Goal: Task Accomplishment & Management: Manage account settings

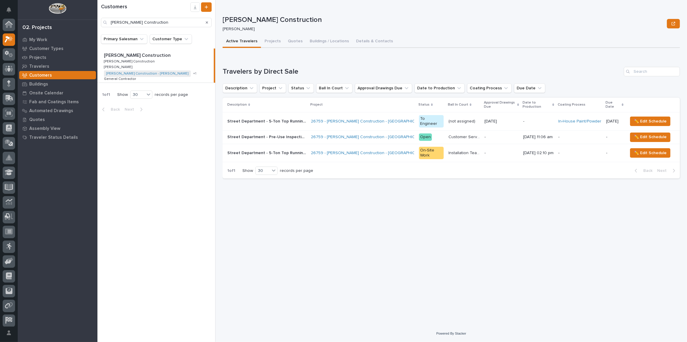
scroll to position [14, 0]
click at [39, 39] on p "My Work" at bounding box center [38, 39] width 18 height 5
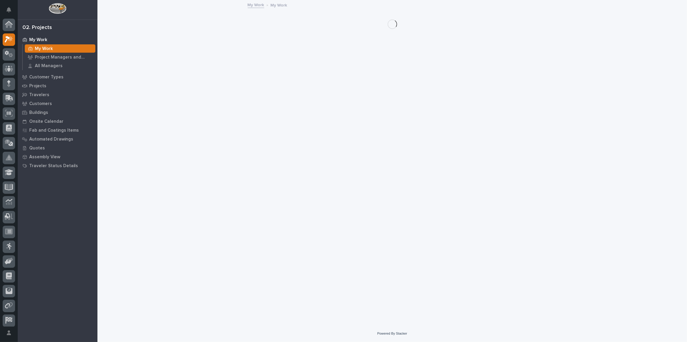
scroll to position [14, 0]
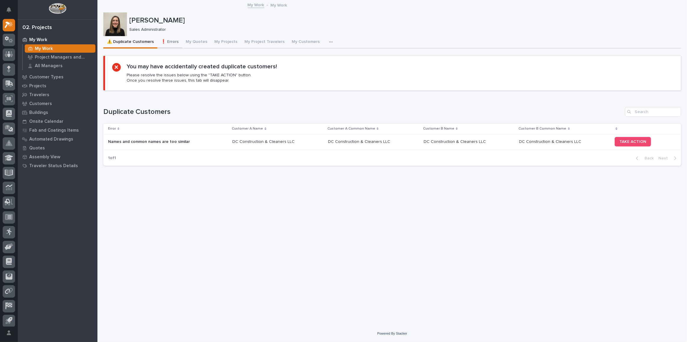
click at [175, 40] on button "❗ Errors" at bounding box center [169, 42] width 25 height 12
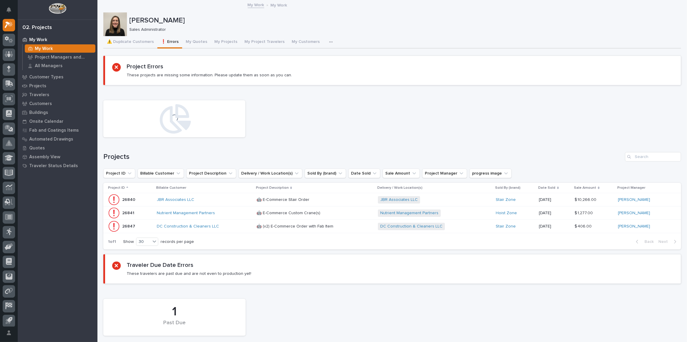
click at [225, 197] on div "JBR Associates LLC" at bounding box center [204, 199] width 95 height 5
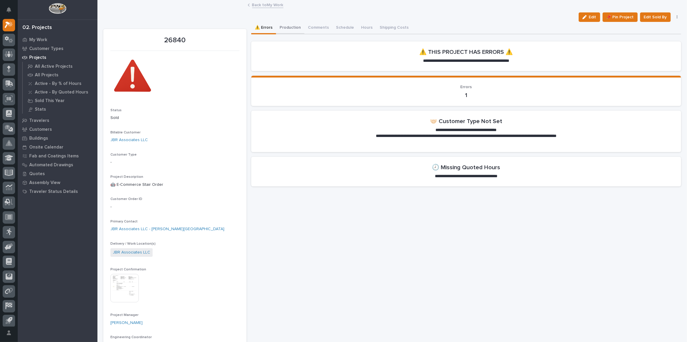
click at [291, 30] on button "Production" at bounding box center [290, 28] width 28 height 12
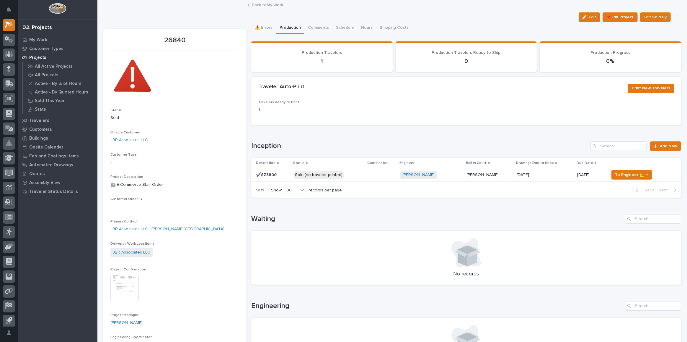
click at [355, 173] on p "Sold (no traveler printed)" at bounding box center [328, 174] width 69 height 7
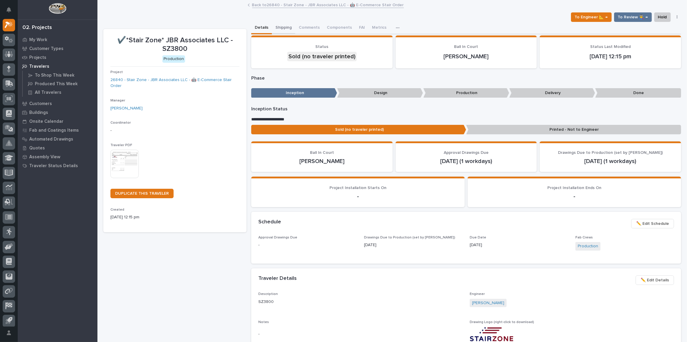
click at [288, 28] on button "Shipping" at bounding box center [283, 28] width 23 height 12
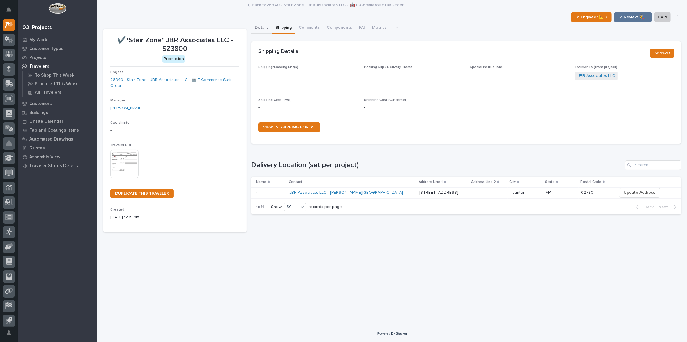
click at [256, 30] on button "Details" at bounding box center [261, 28] width 21 height 12
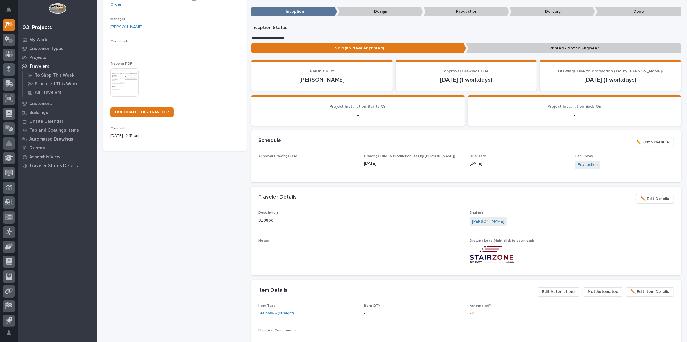
scroll to position [323, 0]
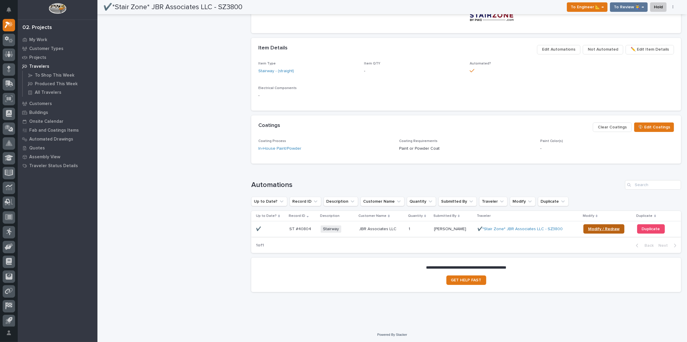
click at [599, 225] on link "Modify / Redraw" at bounding box center [604, 228] width 41 height 9
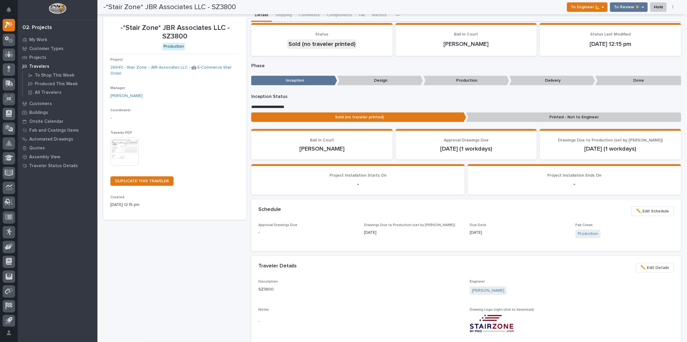
scroll to position [0, 0]
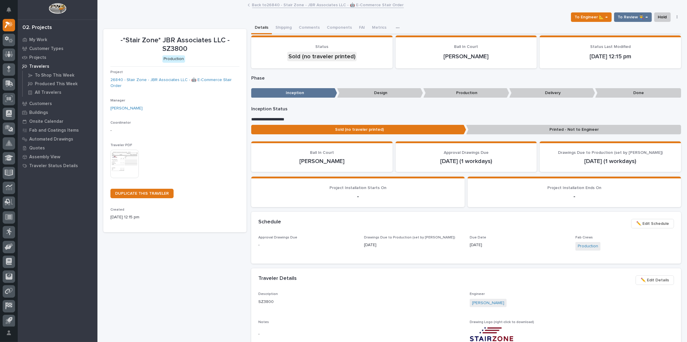
click at [268, 4] on link "Back to 26840 - Stair Zone - JBR Associates LLC - 🤖 E-Commerce Stair Order" at bounding box center [328, 4] width 152 height 7
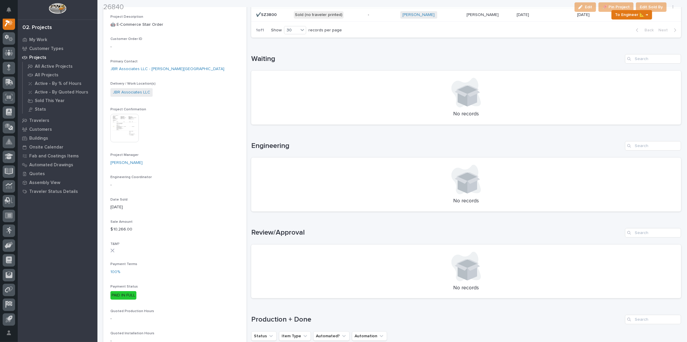
scroll to position [161, 0]
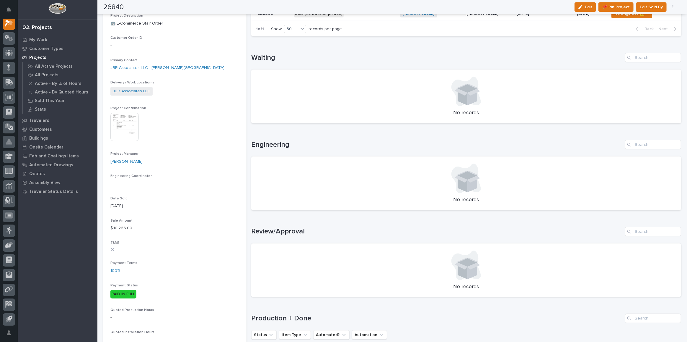
click at [128, 137] on img at bounding box center [124, 127] width 28 height 28
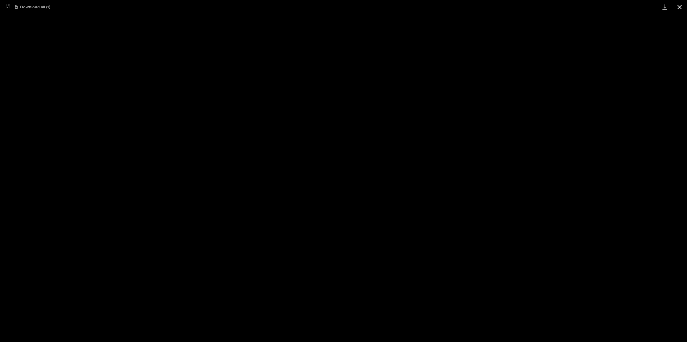
click at [682, 9] on button "Close gallery" at bounding box center [680, 7] width 15 height 14
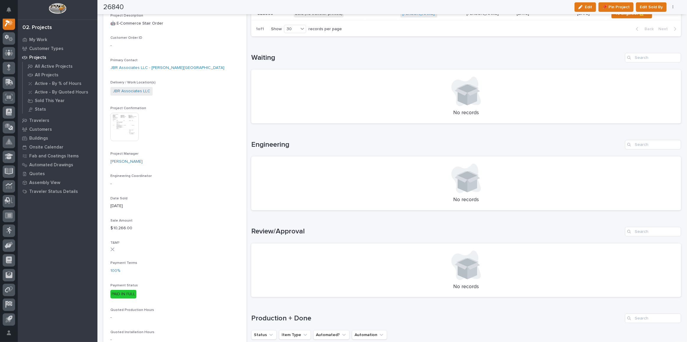
click at [129, 124] on img at bounding box center [124, 127] width 28 height 28
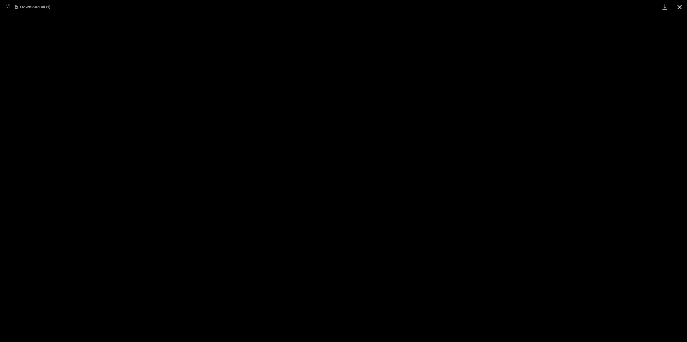
click at [677, 5] on button "Close gallery" at bounding box center [680, 7] width 15 height 14
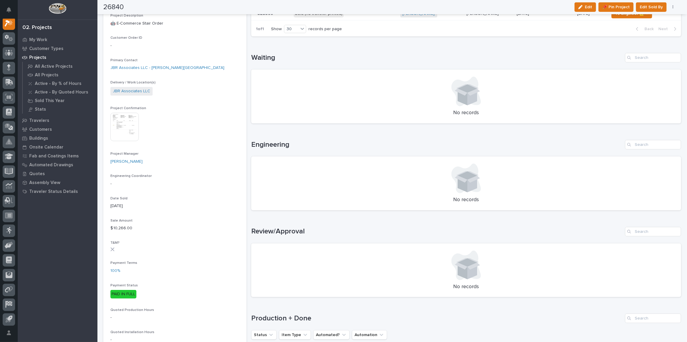
drag, startPoint x: 131, startPoint y: 124, endPoint x: 124, endPoint y: 116, distance: 10.7
click at [124, 116] on img at bounding box center [124, 127] width 28 height 28
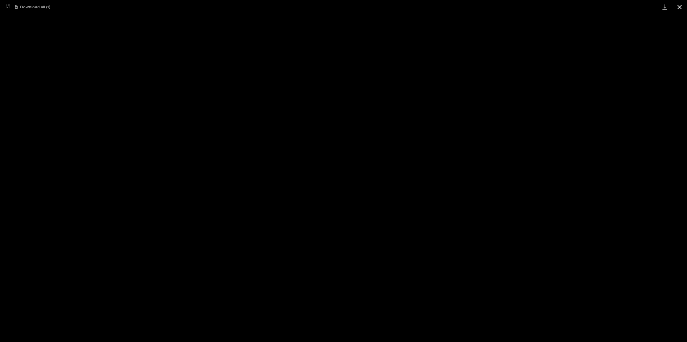
click at [678, 6] on button "Close gallery" at bounding box center [680, 7] width 15 height 14
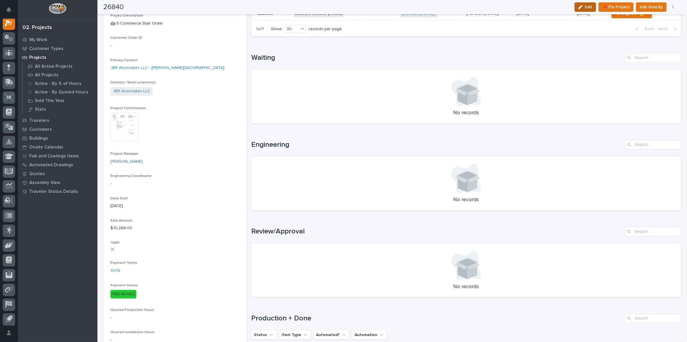
click at [593, 9] on span "Edit" at bounding box center [588, 6] width 7 height 5
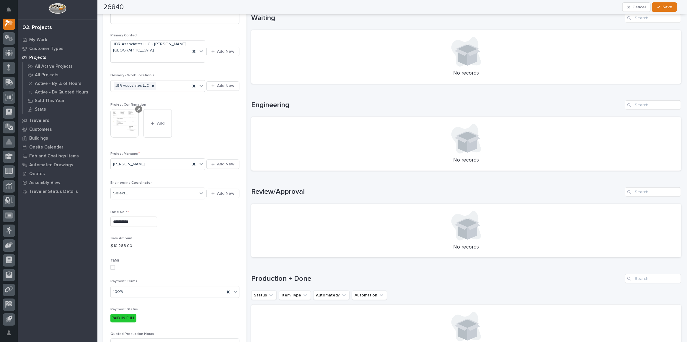
click at [138, 108] on icon at bounding box center [138, 109] width 3 height 3
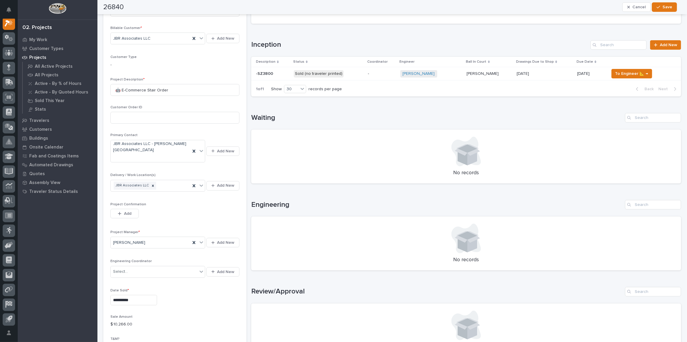
scroll to position [107, 0]
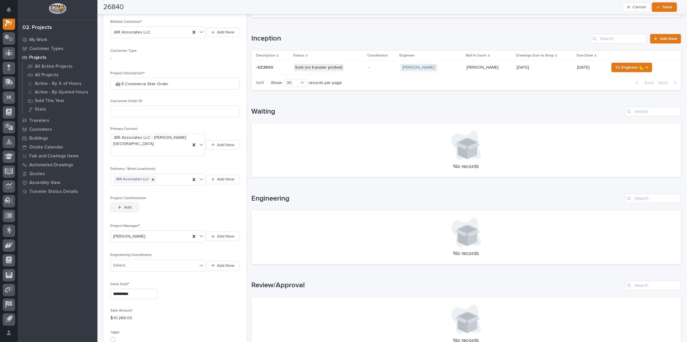
click at [117, 202] on button "Add" at bounding box center [124, 206] width 28 height 9
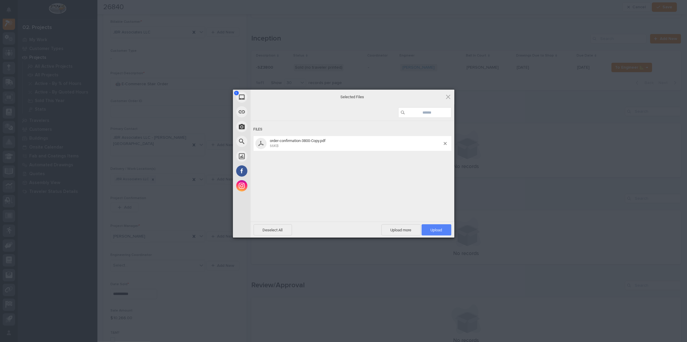
click at [437, 230] on span "Upload 1" at bounding box center [437, 229] width 12 height 4
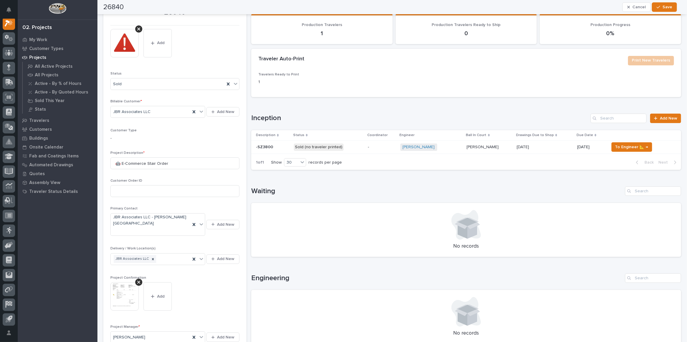
scroll to position [0, 0]
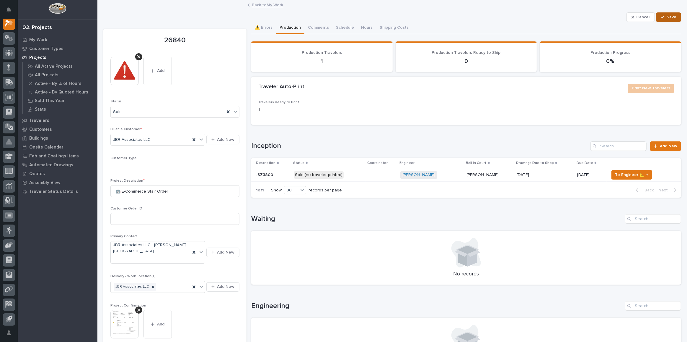
click at [667, 16] on span "Save" at bounding box center [672, 16] width 10 height 5
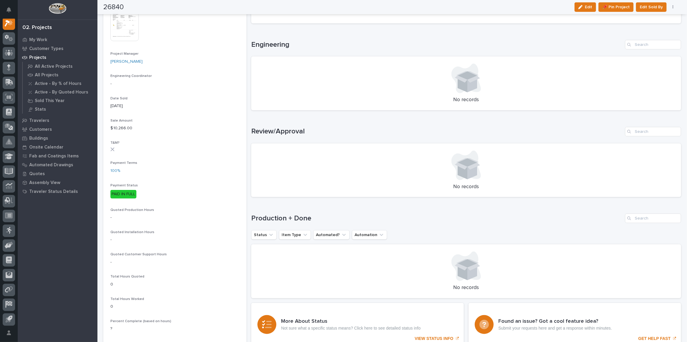
scroll to position [295, 0]
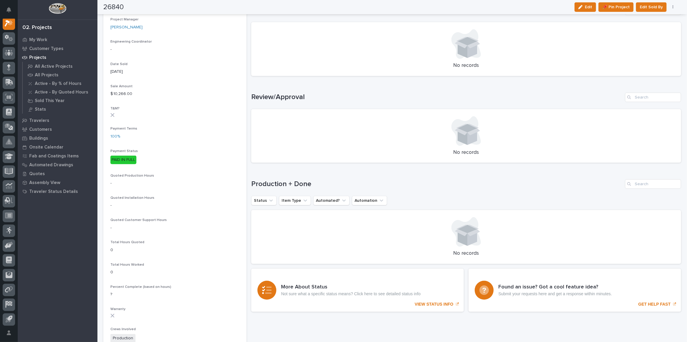
drag, startPoint x: 586, startPoint y: 9, endPoint x: 257, endPoint y: 140, distance: 353.9
click at [585, 9] on div "button" at bounding box center [582, 7] width 6 height 4
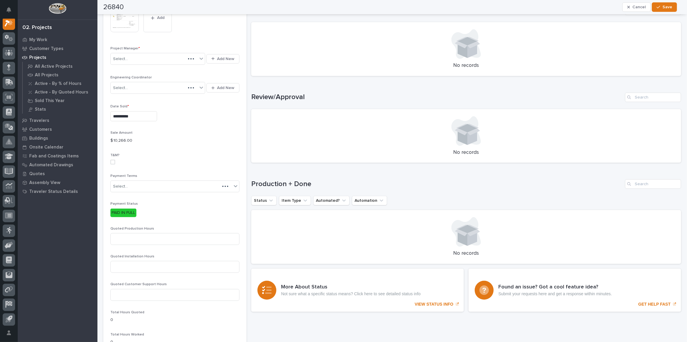
scroll to position [335, 0]
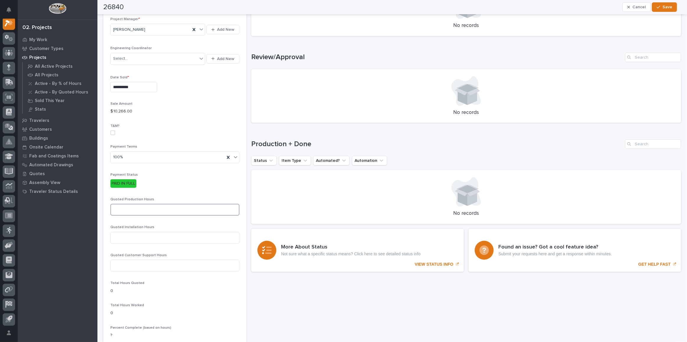
click at [161, 204] on input at bounding box center [174, 210] width 129 height 12
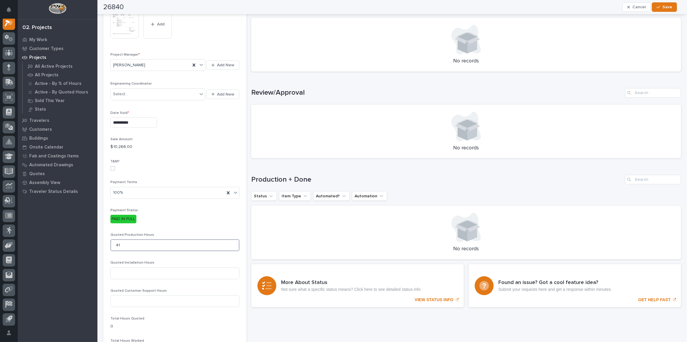
scroll to position [281, 0]
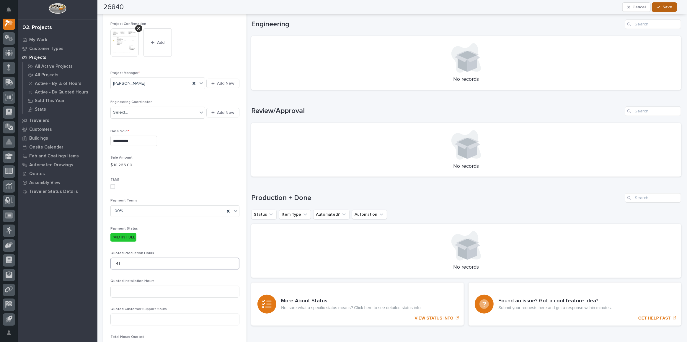
type input "41"
click at [663, 5] on button "Save" at bounding box center [664, 6] width 25 height 9
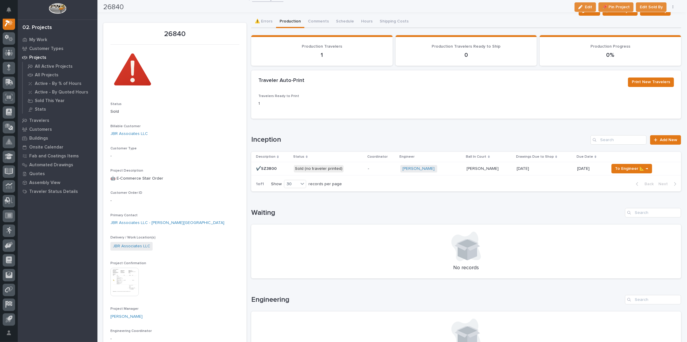
scroll to position [0, 0]
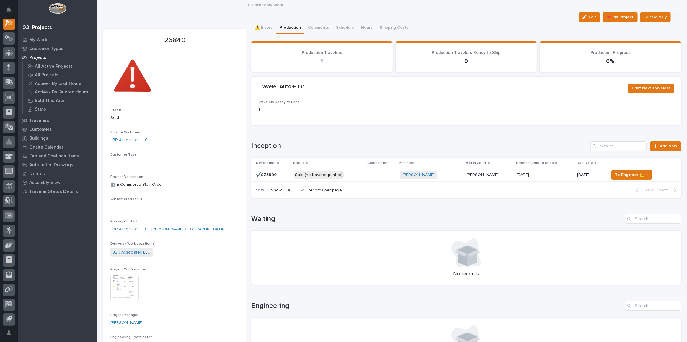
click at [362, 176] on p "Sold (no traveler printed)" at bounding box center [328, 174] width 69 height 7
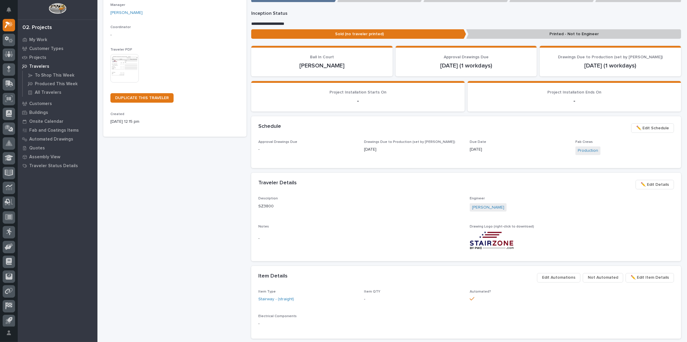
scroll to position [107, 0]
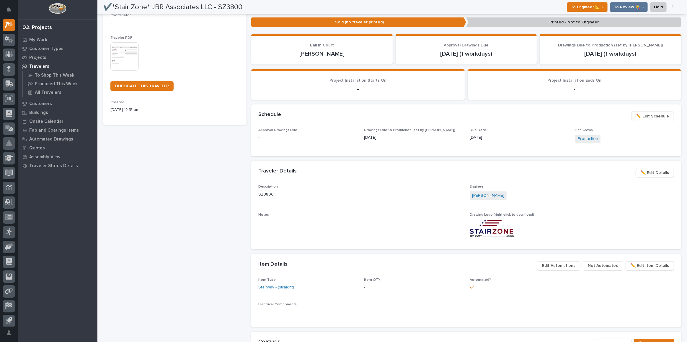
click at [656, 115] on span "✏️ Edit Schedule" at bounding box center [653, 116] width 33 height 7
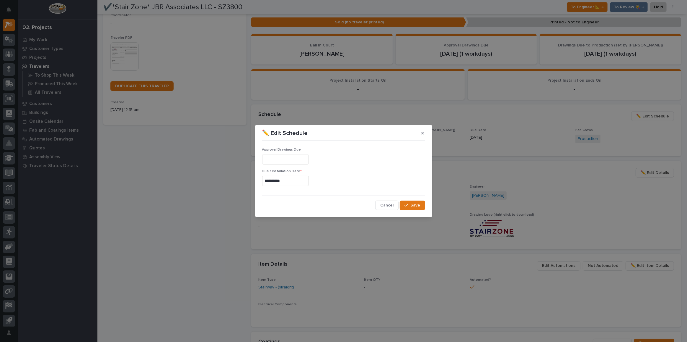
click at [299, 177] on input "**********" at bounding box center [285, 180] width 47 height 10
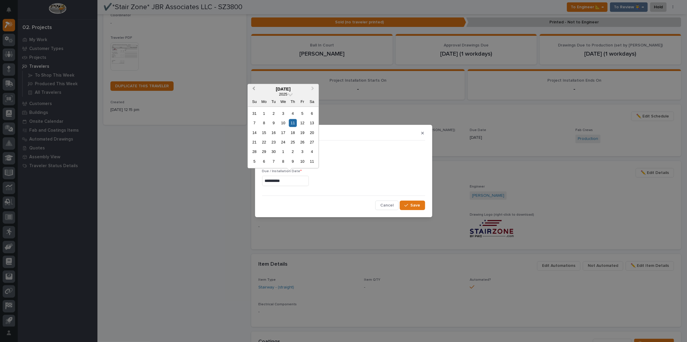
click at [254, 90] on button "Previous Month" at bounding box center [252, 88] width 9 height 9
click at [313, 89] on span "Next Month" at bounding box center [313, 89] width 0 height 8
click at [267, 134] on div "15" at bounding box center [264, 133] width 8 height 8
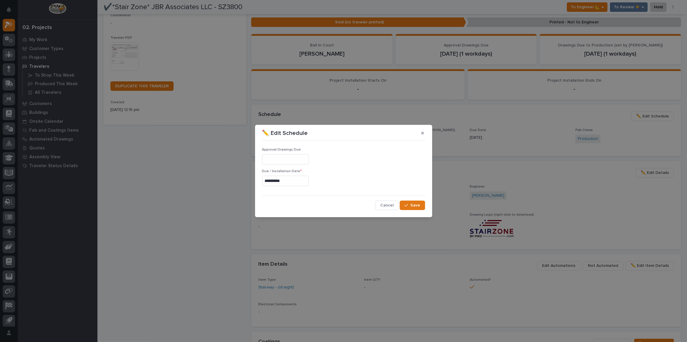
type input "**********"
click at [410, 204] on div "button" at bounding box center [408, 205] width 6 height 4
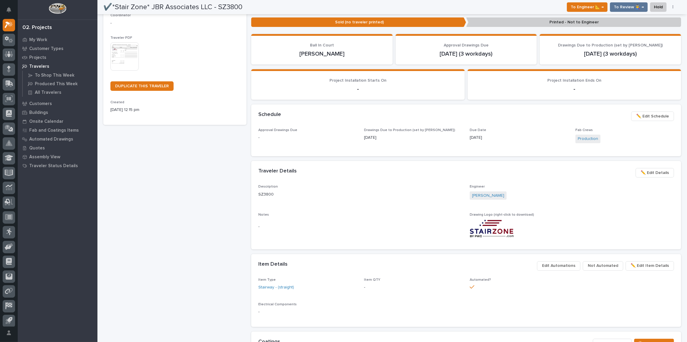
click at [649, 174] on span "✏️ Edit Details" at bounding box center [655, 172] width 28 height 7
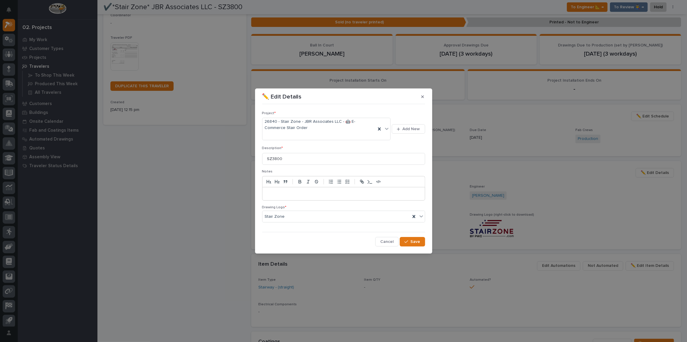
click at [290, 191] on p at bounding box center [344, 194] width 154 height 6
click at [418, 240] on span "Save" at bounding box center [416, 241] width 10 height 5
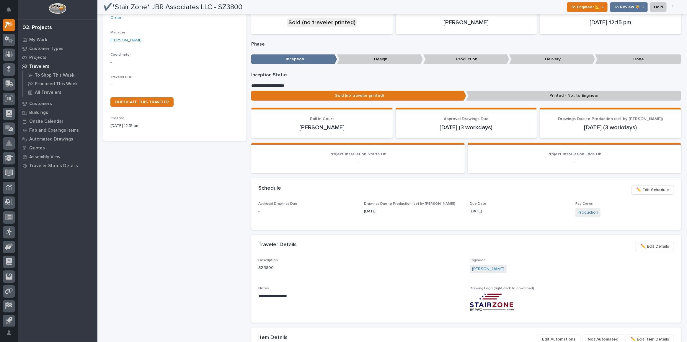
scroll to position [0, 0]
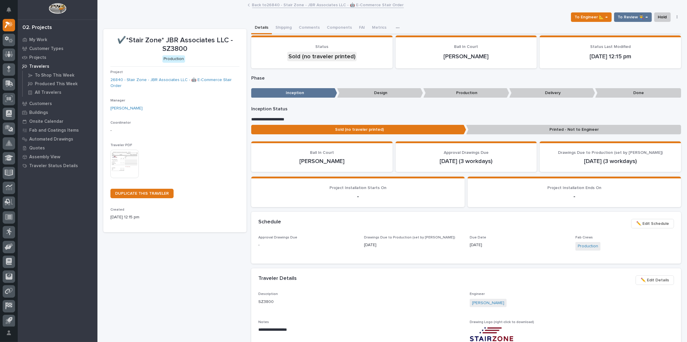
click at [135, 166] on img at bounding box center [124, 163] width 28 height 28
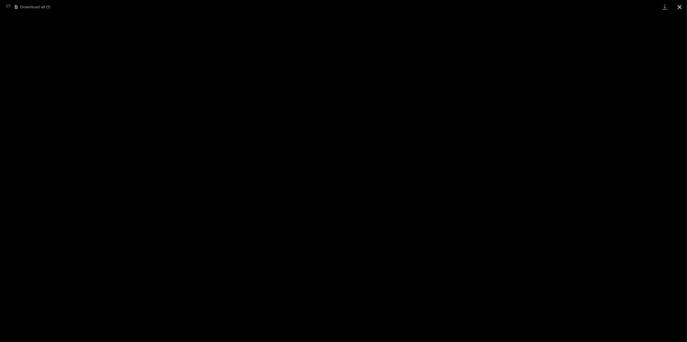
click at [680, 4] on button "Close gallery" at bounding box center [680, 7] width 15 height 14
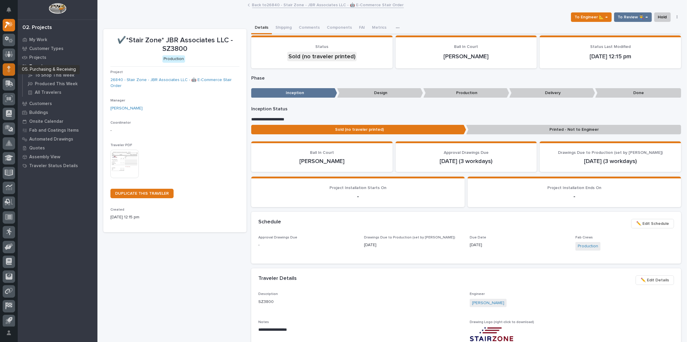
click at [10, 67] on icon at bounding box center [9, 67] width 4 height 3
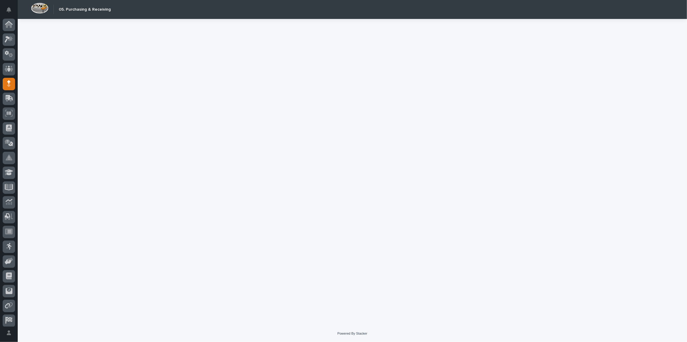
scroll to position [17, 0]
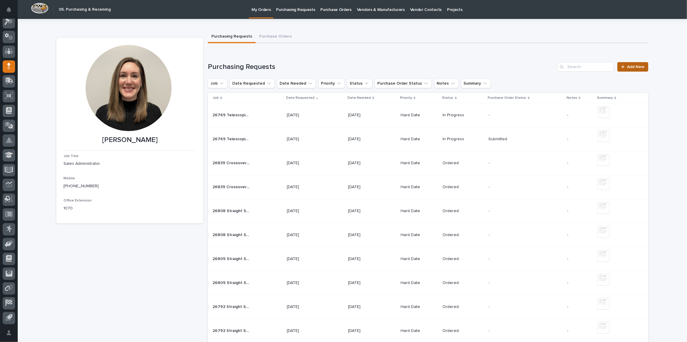
click at [631, 65] on span "Add New" at bounding box center [635, 67] width 17 height 4
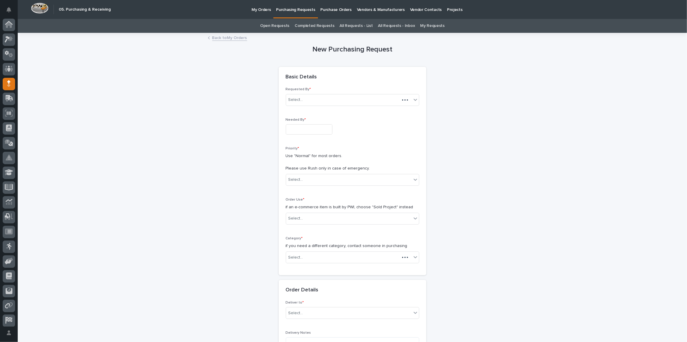
scroll to position [17, 0]
click at [300, 129] on input "text" at bounding box center [309, 129] width 47 height 10
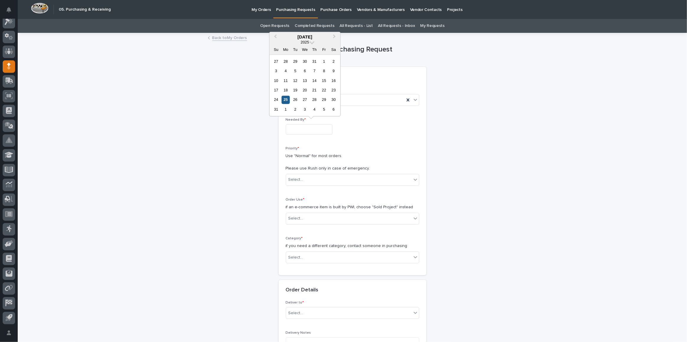
click at [288, 99] on div "25" at bounding box center [286, 100] width 8 height 8
click at [318, 127] on input "**********" at bounding box center [309, 129] width 47 height 10
click at [306, 98] on div "27" at bounding box center [305, 100] width 8 height 8
type input "**********"
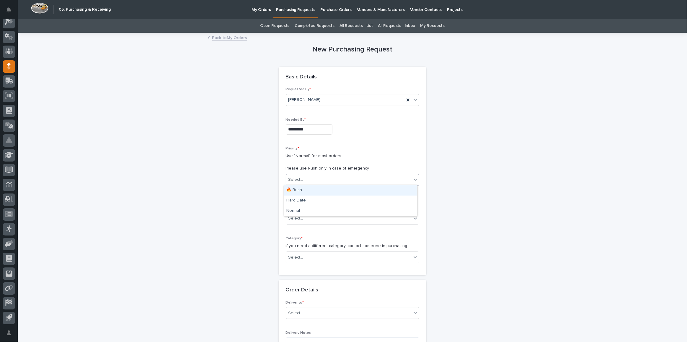
click at [294, 175] on div "Select..." at bounding box center [349, 180] width 126 height 10
drag, startPoint x: 301, startPoint y: 194, endPoint x: 301, endPoint y: 201, distance: 6.8
click at [300, 201] on div "Hard Date" at bounding box center [350, 200] width 133 height 10
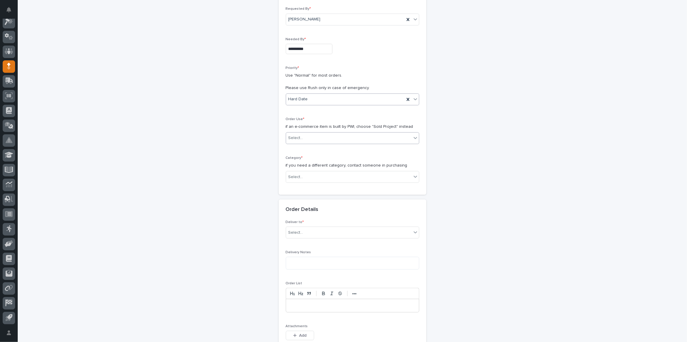
click at [300, 136] on div "Select..." at bounding box center [296, 138] width 15 height 6
click at [309, 145] on div "Sold Project" at bounding box center [350, 148] width 133 height 10
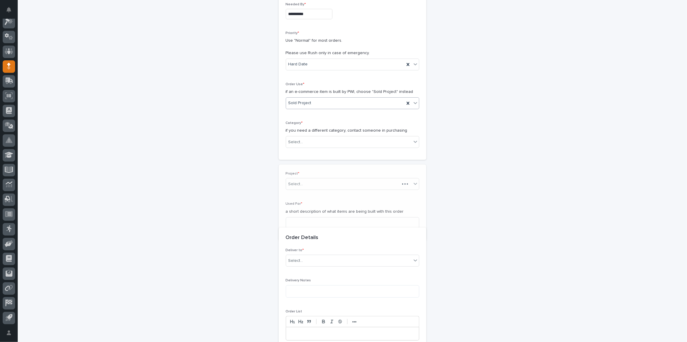
scroll to position [121, 0]
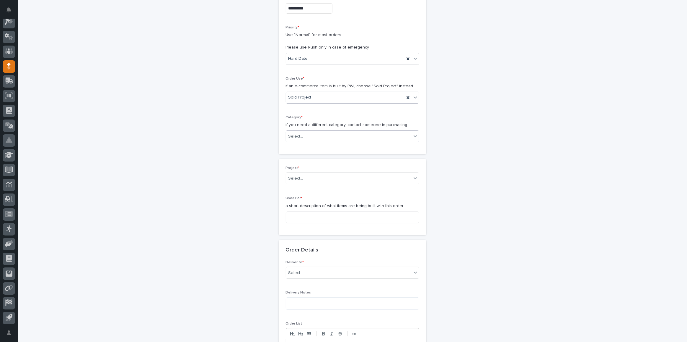
click at [312, 133] on div "Select..." at bounding box center [349, 136] width 126 height 10
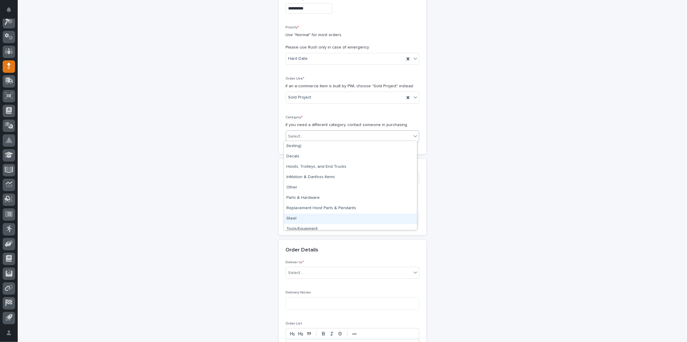
click at [305, 214] on div "Steel" at bounding box center [350, 218] width 133 height 10
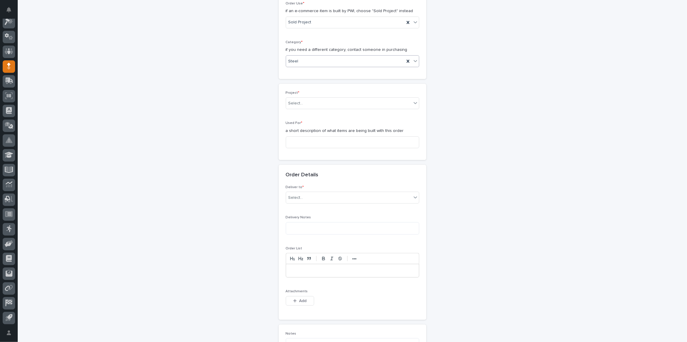
scroll to position [228, 0]
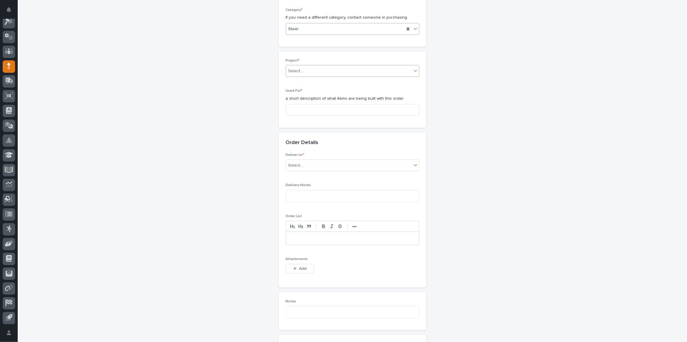
click at [295, 66] on div "Select..." at bounding box center [349, 71] width 126 height 10
type input "*****"
click at [352, 81] on div "26840 - Stair Zone - JBR Associates LLC - 🤖 E-Commerce Stair Order" at bounding box center [350, 80] width 133 height 10
click at [308, 110] on input at bounding box center [353, 114] width 134 height 12
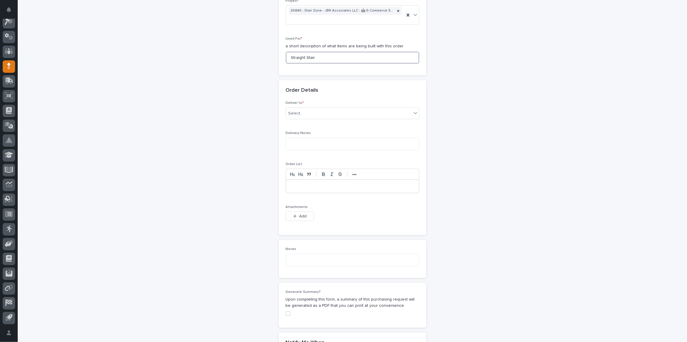
scroll to position [366, 0]
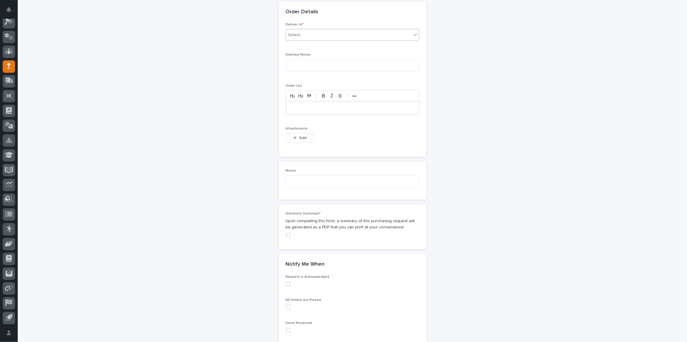
type input "Straight Stair"
click at [324, 30] on div "Select..." at bounding box center [349, 35] width 126 height 10
click at [306, 43] on div "PWI" at bounding box center [350, 44] width 133 height 10
click at [292, 137] on button "Add" at bounding box center [300, 137] width 28 height 9
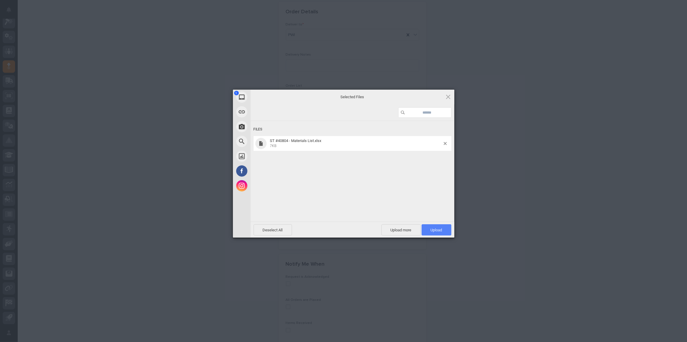
click at [436, 228] on span "Upload 1" at bounding box center [437, 229] width 12 height 4
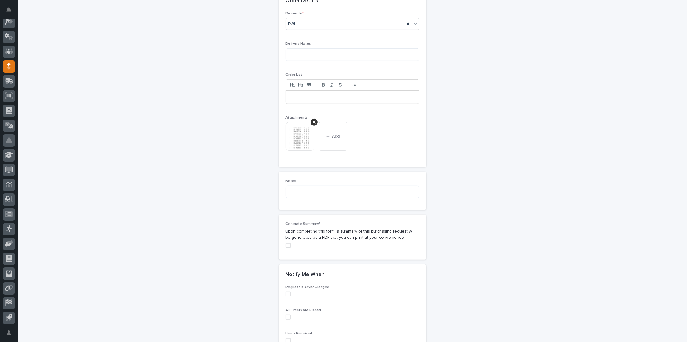
scroll to position [448, 0]
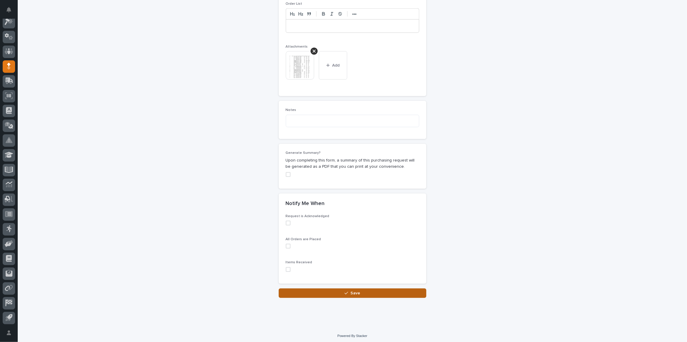
click at [356, 290] on span "Save" at bounding box center [356, 292] width 10 height 5
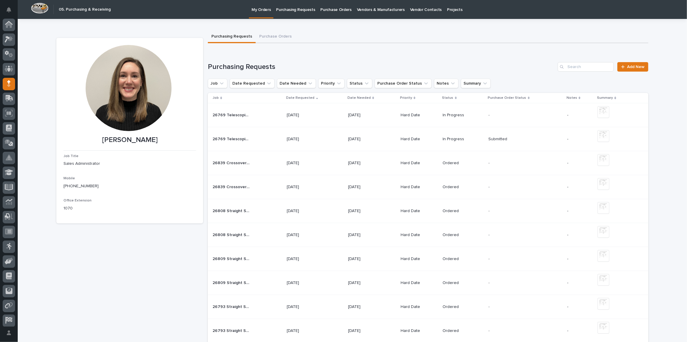
scroll to position [17, 0]
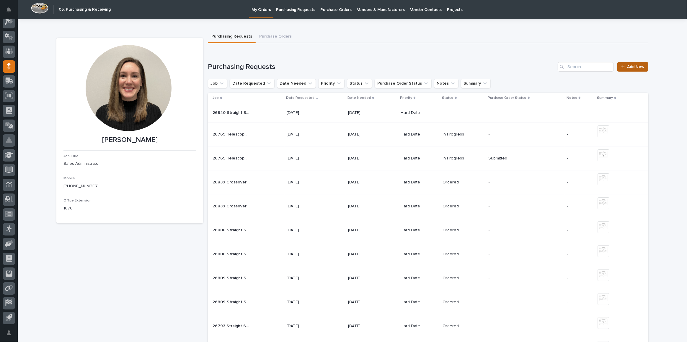
click at [631, 69] on link "Add New" at bounding box center [633, 66] width 31 height 9
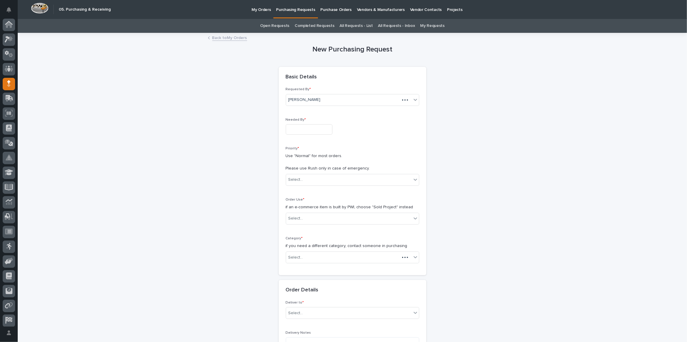
scroll to position [17, 0]
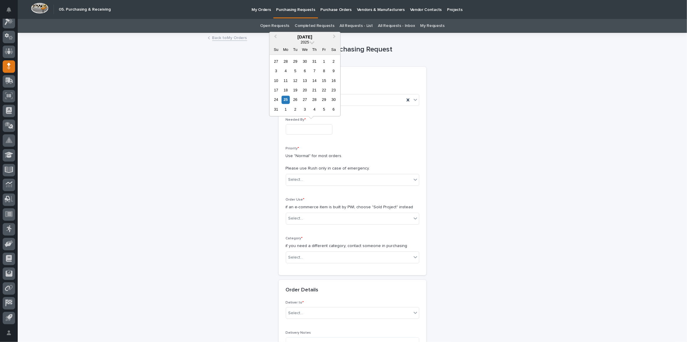
click at [314, 129] on input "text" at bounding box center [309, 129] width 47 height 10
click at [304, 101] on div "27" at bounding box center [305, 100] width 8 height 8
type input "**********"
click at [298, 177] on div "Select..." at bounding box center [296, 179] width 15 height 6
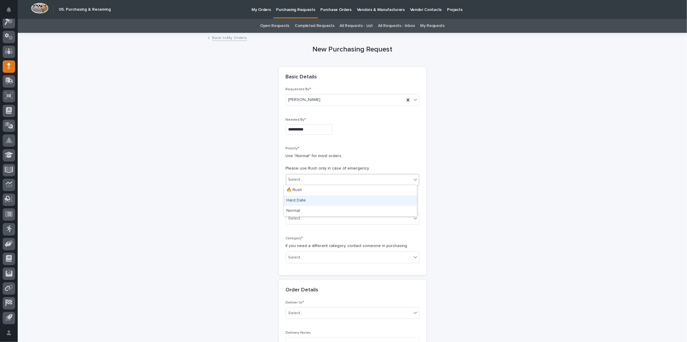
click at [299, 198] on div "Hard Date" at bounding box center [350, 200] width 133 height 10
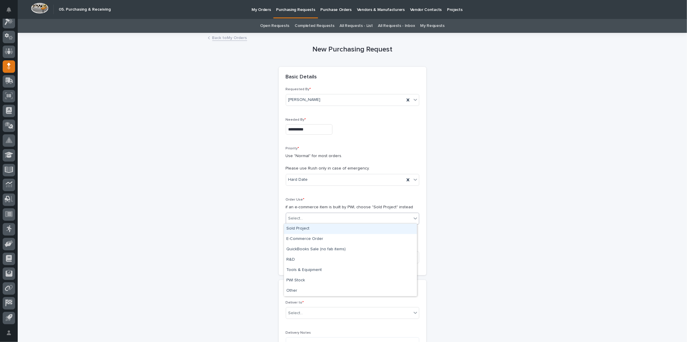
click at [308, 217] on div "Select..." at bounding box center [349, 218] width 126 height 10
click at [306, 231] on div "Sold Project" at bounding box center [350, 228] width 133 height 10
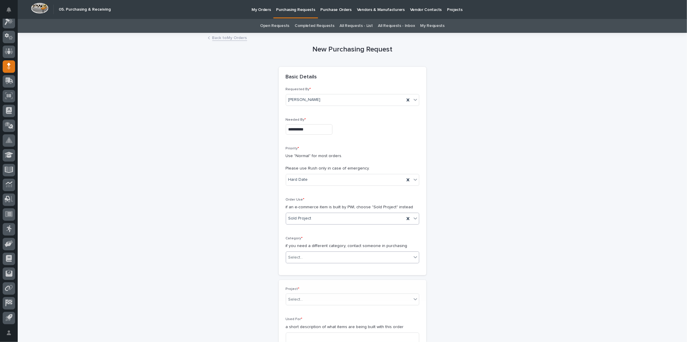
click at [311, 252] on div "Select..." at bounding box center [349, 257] width 126 height 10
drag, startPoint x: 307, startPoint y: 313, endPoint x: 308, endPoint y: 318, distance: 5.7
click at [307, 319] on div "Parts & Hardware" at bounding box center [350, 318] width 133 height 10
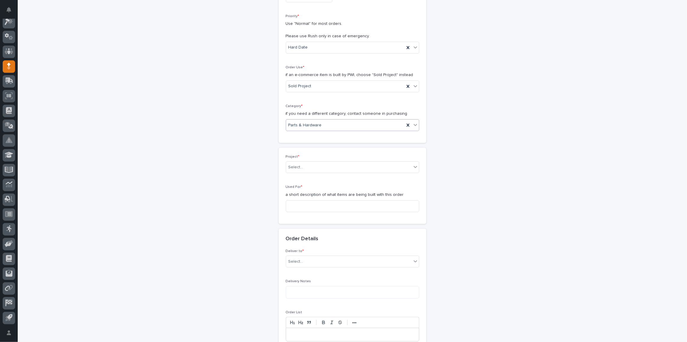
scroll to position [134, 0]
click at [329, 160] on div "Select..." at bounding box center [349, 165] width 126 height 10
type input "*****"
click at [329, 169] on div "26840 - Stair Zone - JBR Associates LLC - 🤖 E-Commerce Stair Order" at bounding box center [350, 174] width 133 height 10
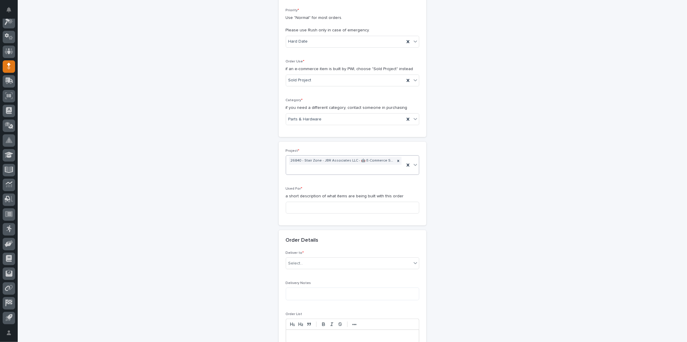
scroll to position [192, 0]
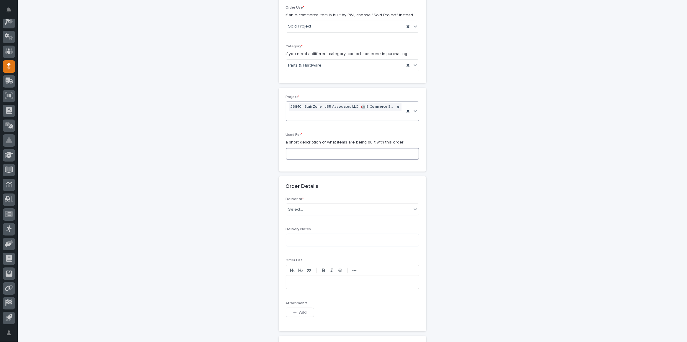
click at [307, 154] on input at bounding box center [353, 154] width 134 height 12
type input "Straight Stair"
click at [308, 206] on div "Select..." at bounding box center [349, 209] width 126 height 10
click at [303, 217] on div "PWI" at bounding box center [350, 219] width 133 height 10
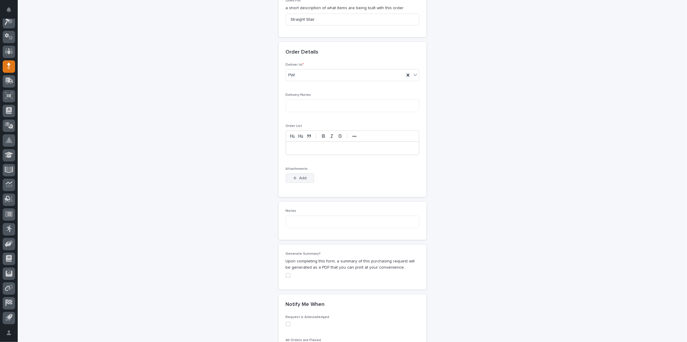
drag, startPoint x: 299, startPoint y: 172, endPoint x: 302, endPoint y: 176, distance: 5.7
click at [299, 173] on button "Add" at bounding box center [300, 177] width 28 height 9
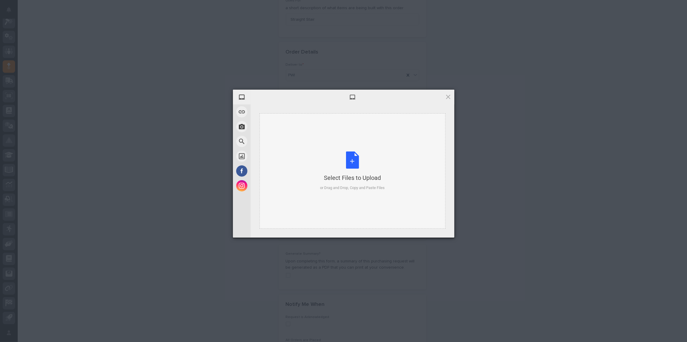
click at [356, 167] on div "Select Files to Upload or Drag and Drop, Copy and Paste Files" at bounding box center [352, 170] width 65 height 39
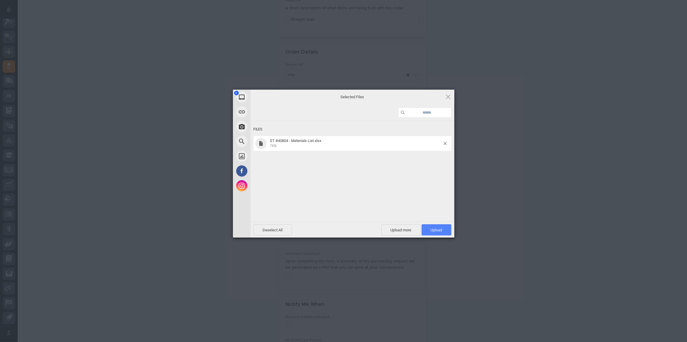
click at [440, 230] on span "Upload 1" at bounding box center [437, 229] width 12 height 4
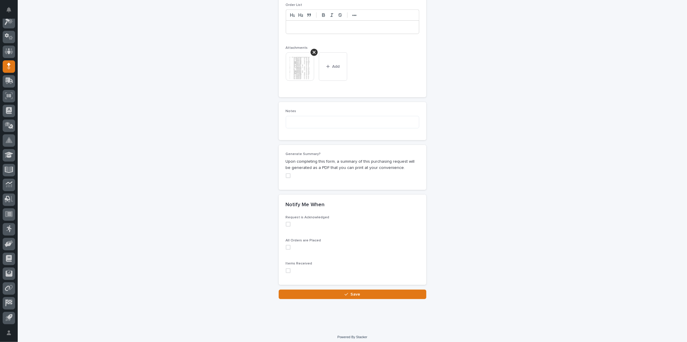
scroll to position [448, 0]
click at [355, 290] on span "Save" at bounding box center [356, 292] width 10 height 5
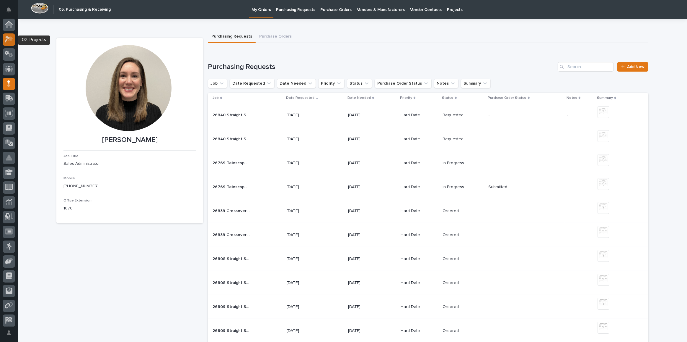
click at [8, 43] on div at bounding box center [9, 39] width 12 height 12
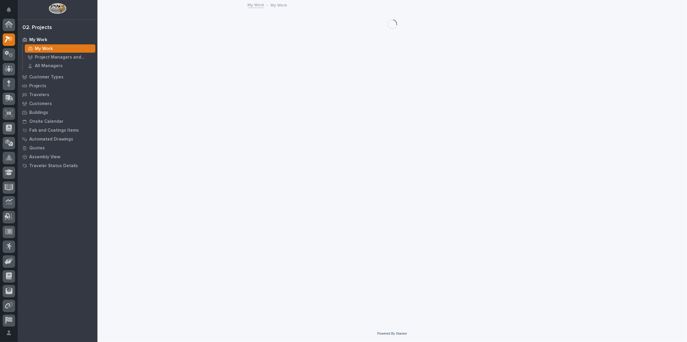
scroll to position [14, 0]
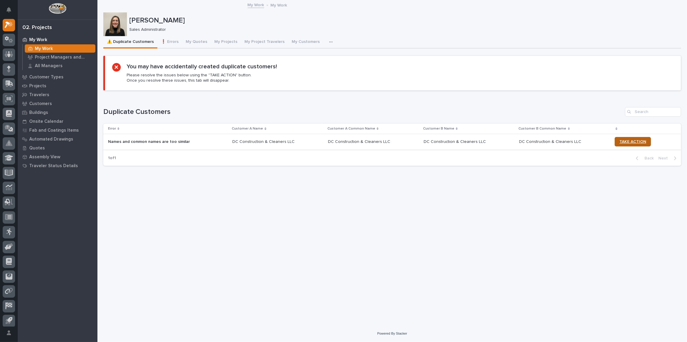
click at [631, 140] on span "TAKE ACTION" at bounding box center [633, 141] width 27 height 4
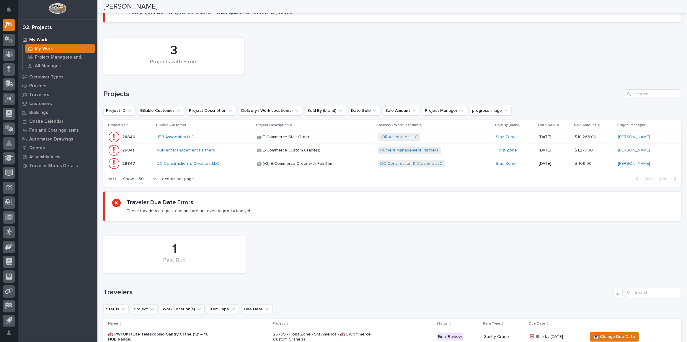
scroll to position [0, 0]
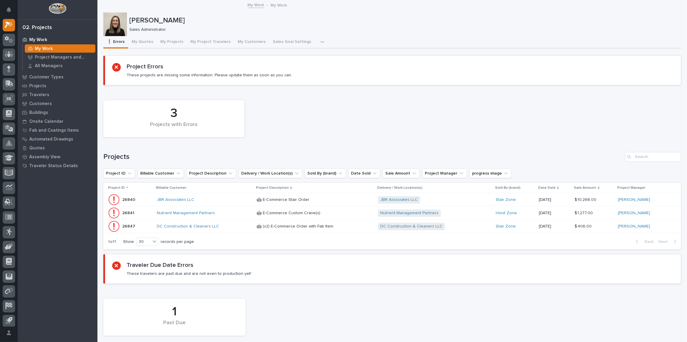
click at [216, 198] on div "JBR Associates LLC" at bounding box center [204, 199] width 95 height 5
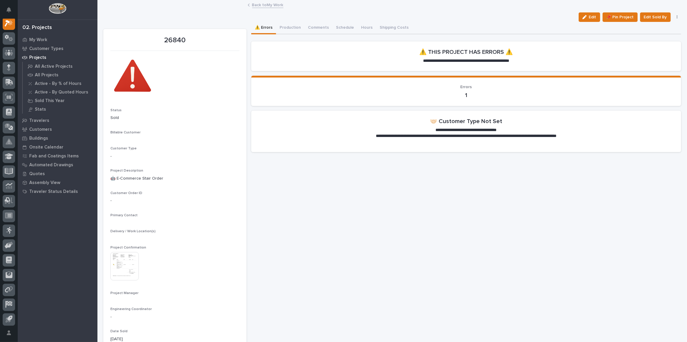
scroll to position [14, 0]
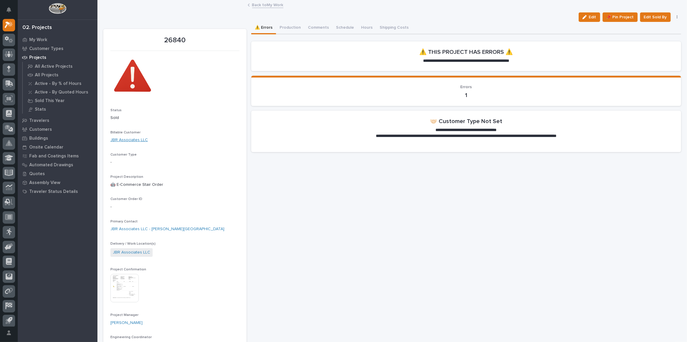
click at [131, 140] on link "JBR Associates LLC" at bounding box center [129, 140] width 38 height 6
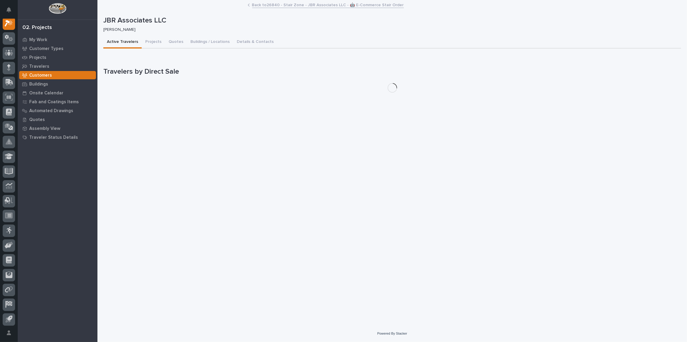
scroll to position [14, 0]
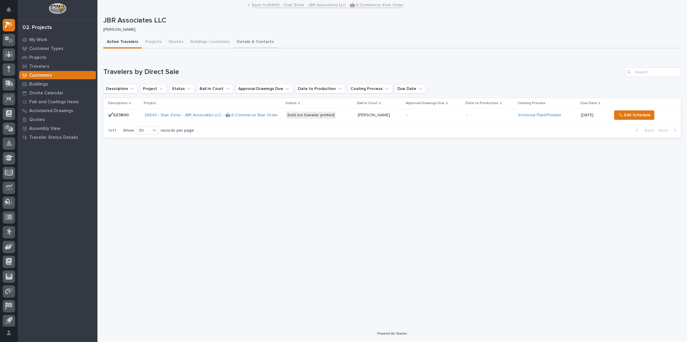
click at [256, 39] on button "Details & Contacts" at bounding box center [255, 42] width 44 height 12
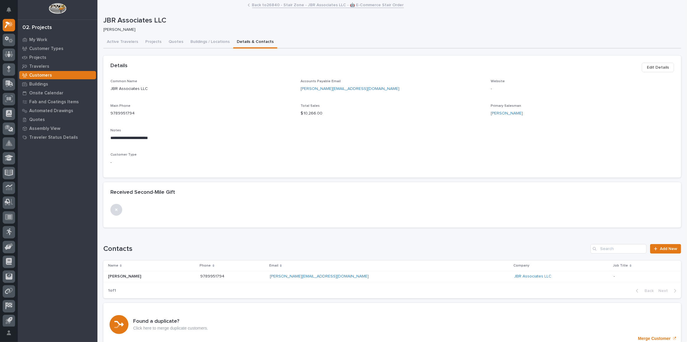
click at [649, 67] on span "Edit Details" at bounding box center [658, 67] width 22 height 7
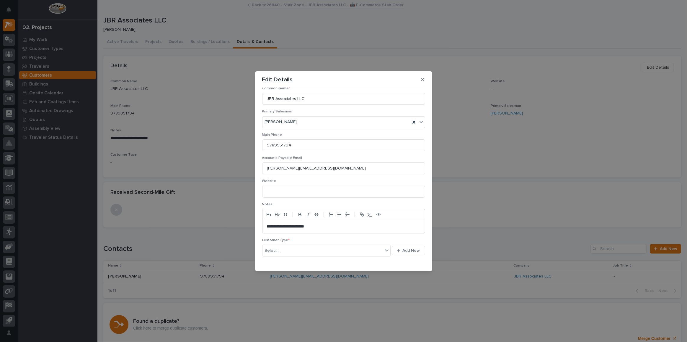
scroll to position [46, 0]
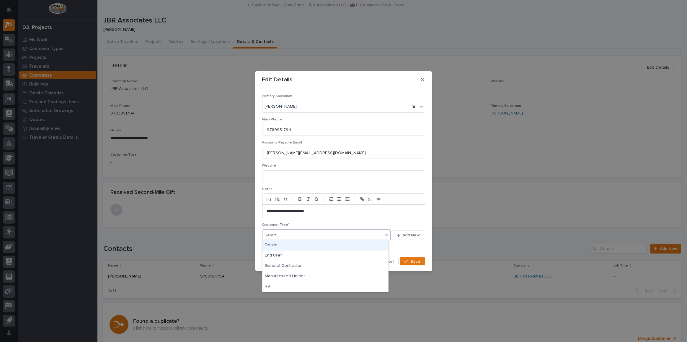
click at [295, 230] on div "Select..." at bounding box center [323, 235] width 121 height 10
click at [279, 255] on div "End User" at bounding box center [326, 255] width 126 height 10
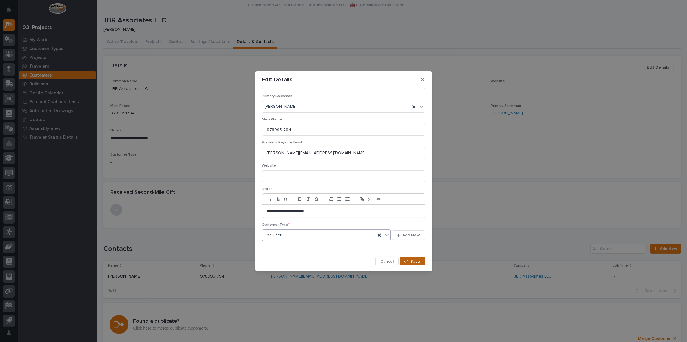
click at [411, 258] on span "Save" at bounding box center [416, 260] width 10 height 5
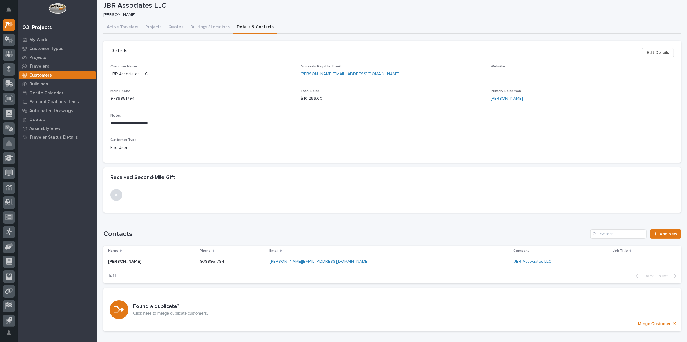
scroll to position [0, 0]
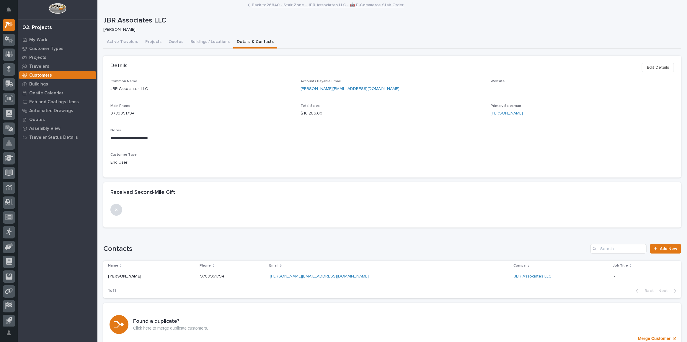
click at [62, 71] on div "Customers" at bounding box center [57, 75] width 77 height 8
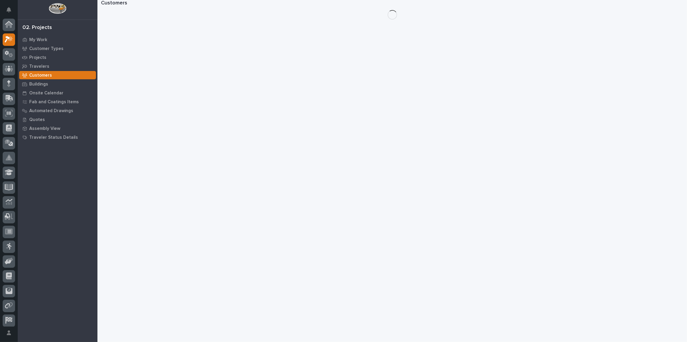
scroll to position [14, 0]
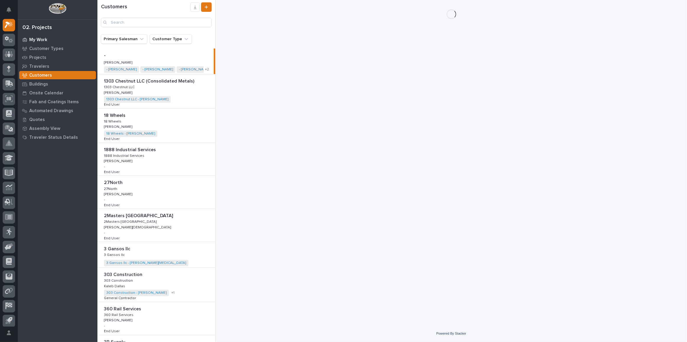
click at [41, 38] on p "My Work" at bounding box center [38, 39] width 18 height 5
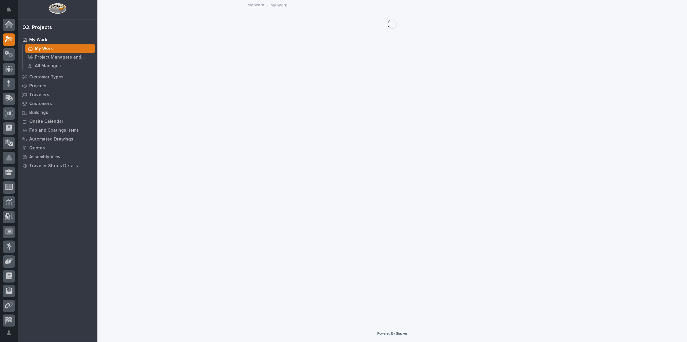
scroll to position [14, 0]
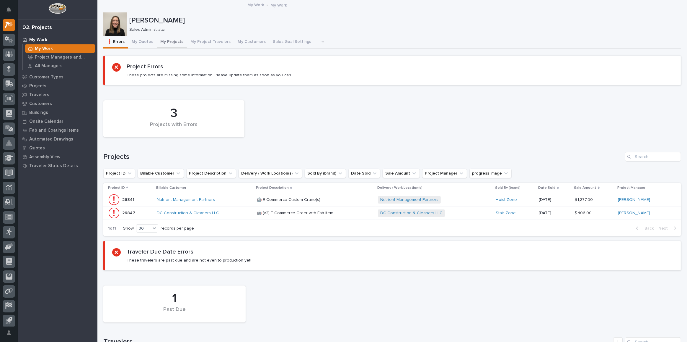
drag, startPoint x: 175, startPoint y: 37, endPoint x: 182, endPoint y: 47, distance: 12.3
click at [174, 37] on button "My Projects" at bounding box center [172, 42] width 30 height 12
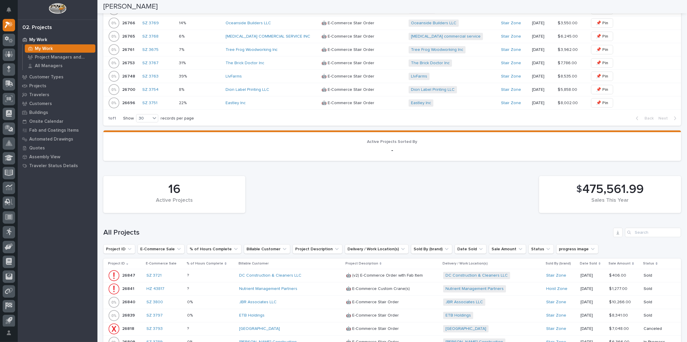
scroll to position [694, 0]
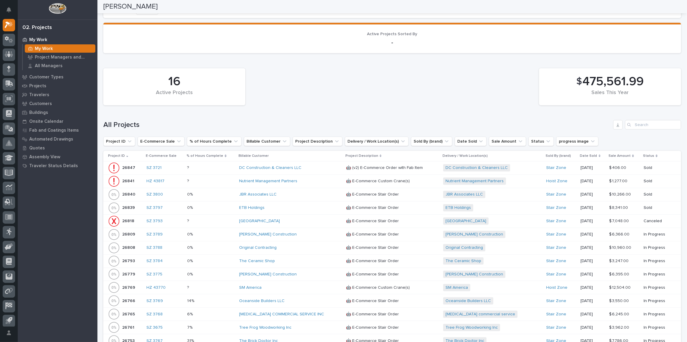
click at [220, 192] on p at bounding box center [210, 194] width 47 height 5
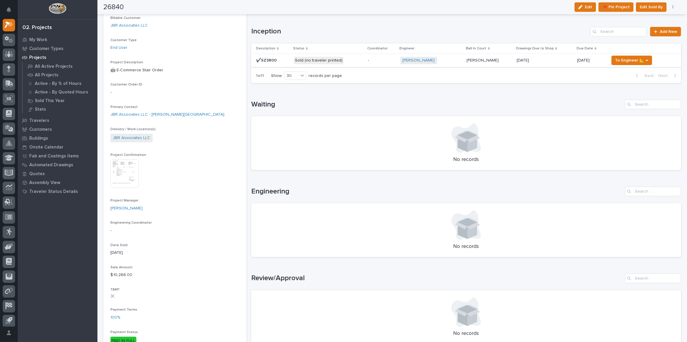
scroll to position [80, 0]
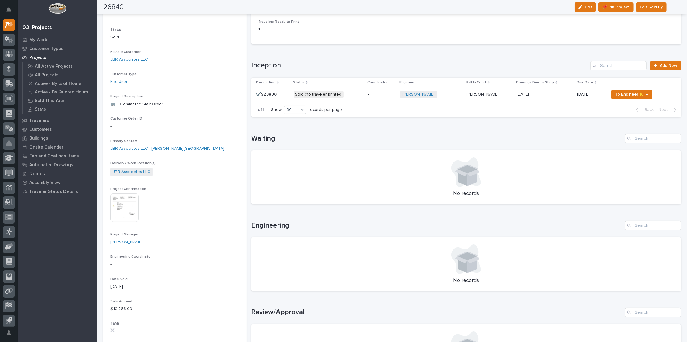
click at [356, 97] on p "Sold (no traveler printed)" at bounding box center [328, 94] width 69 height 7
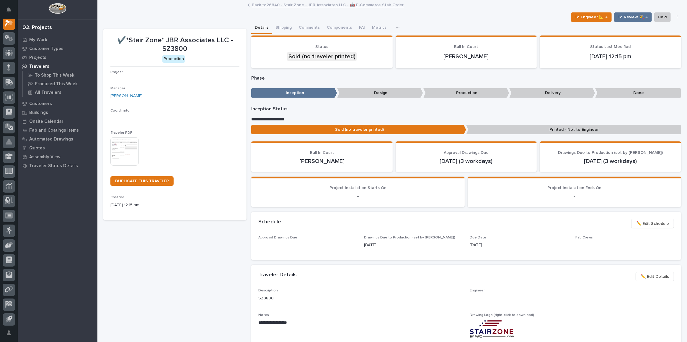
scroll to position [14, 0]
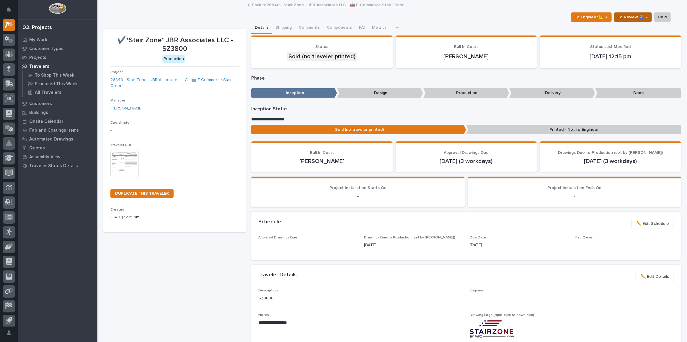
click at [626, 19] on span "To Review 👨‍🏭 →" at bounding box center [633, 17] width 30 height 7
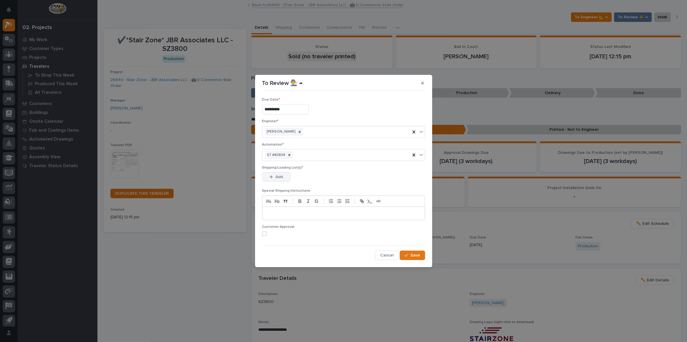
click at [287, 175] on button "Add" at bounding box center [276, 176] width 28 height 9
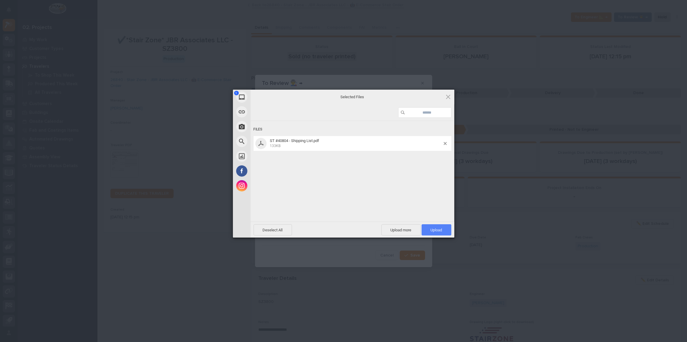
click at [437, 227] on span "Upload 1" at bounding box center [437, 229] width 12 height 4
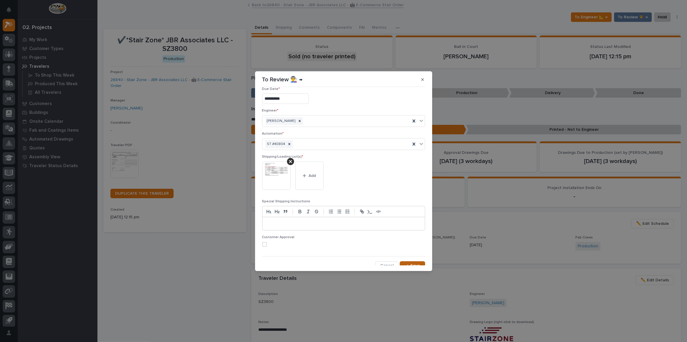
scroll to position [11, 0]
click at [417, 263] on button "Save" at bounding box center [412, 261] width 25 height 9
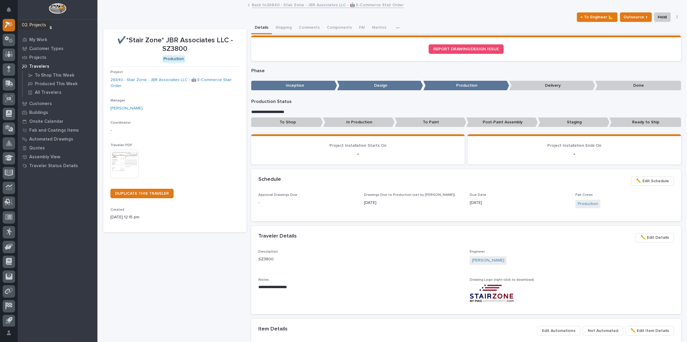
click at [9, 26] on icon at bounding box center [9, 24] width 9 height 7
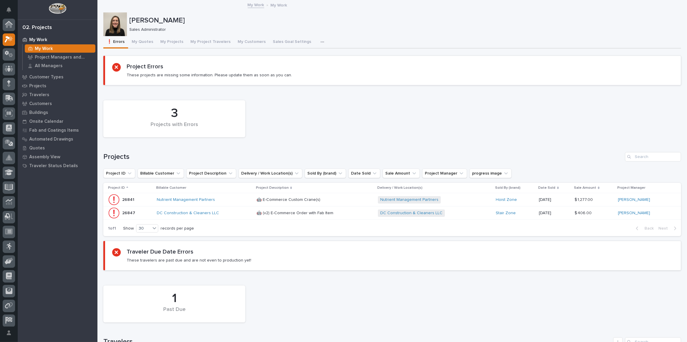
scroll to position [14, 0]
